Goal: Find specific page/section

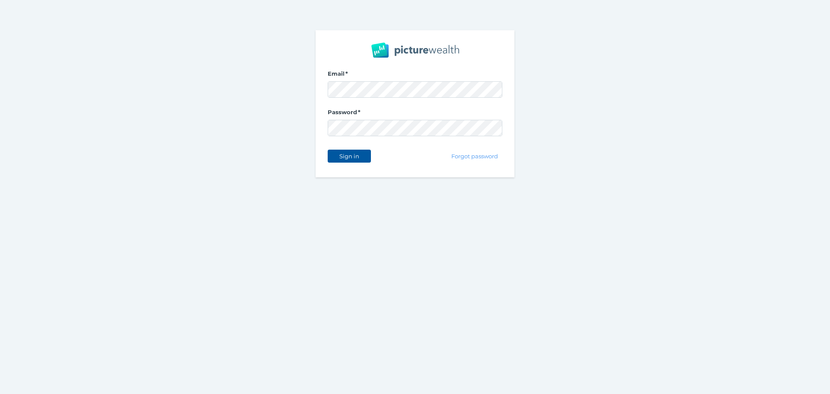
click at [351, 155] on span "Sign in" at bounding box center [348, 156] width 27 height 7
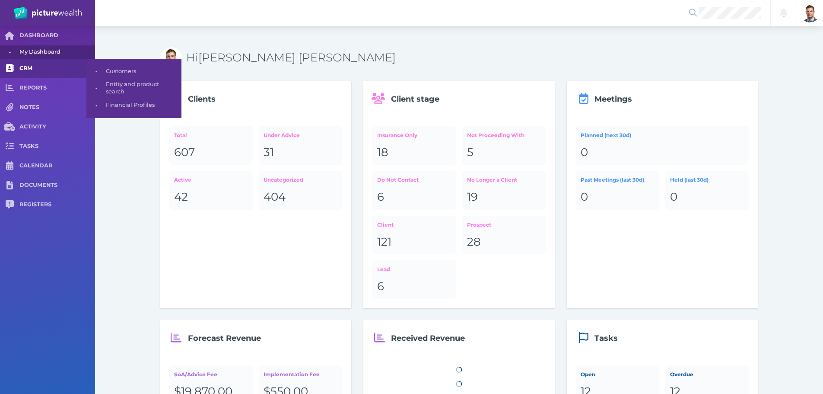
click at [43, 70] on span "CRM" at bounding box center [57, 68] width 76 height 7
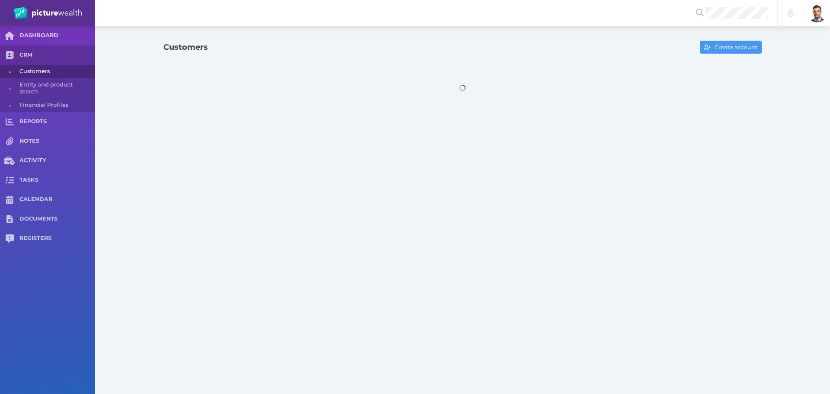
select select "25"
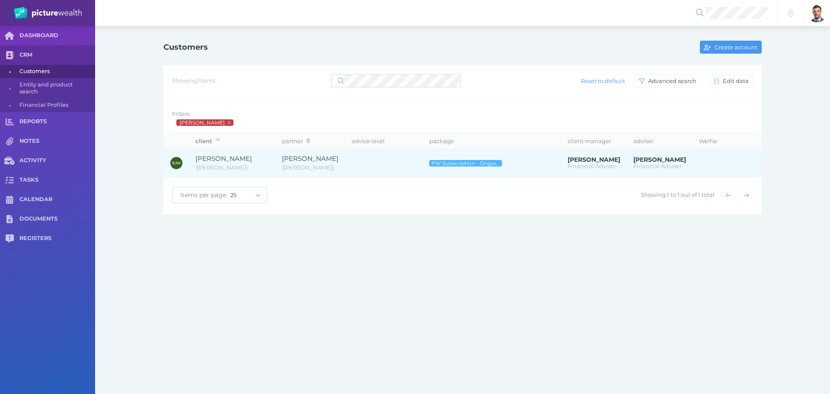
click at [231, 171] on span "( [PERSON_NAME] )" at bounding box center [231, 167] width 73 height 9
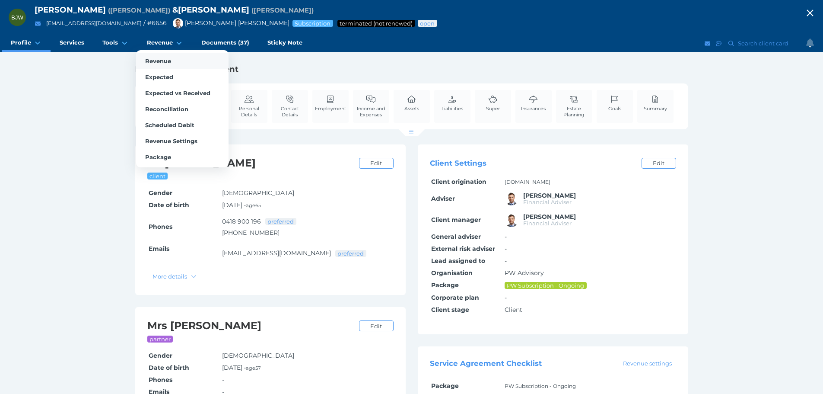
click at [158, 60] on span "Revenue" at bounding box center [158, 60] width 26 height 7
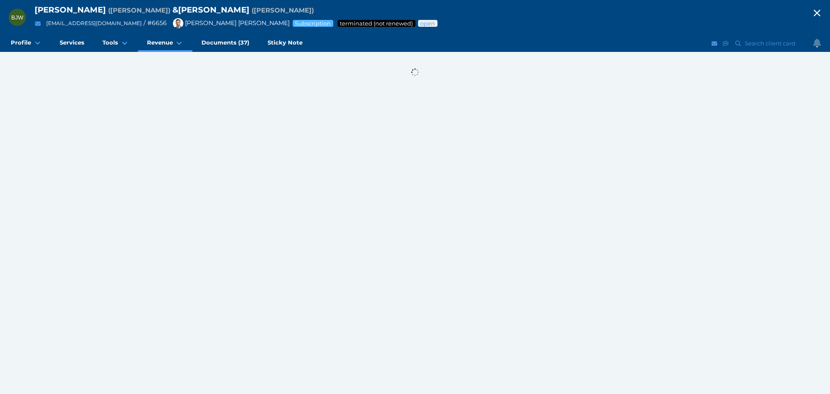
select select "25"
